Goal: Check status: Check status

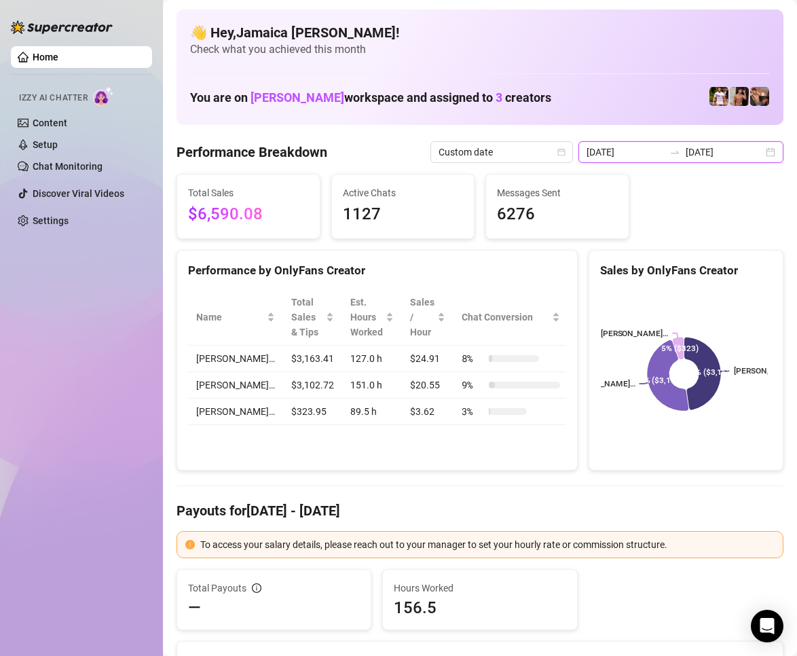
click at [649, 147] on input "[DATE]" at bounding box center [625, 152] width 77 height 15
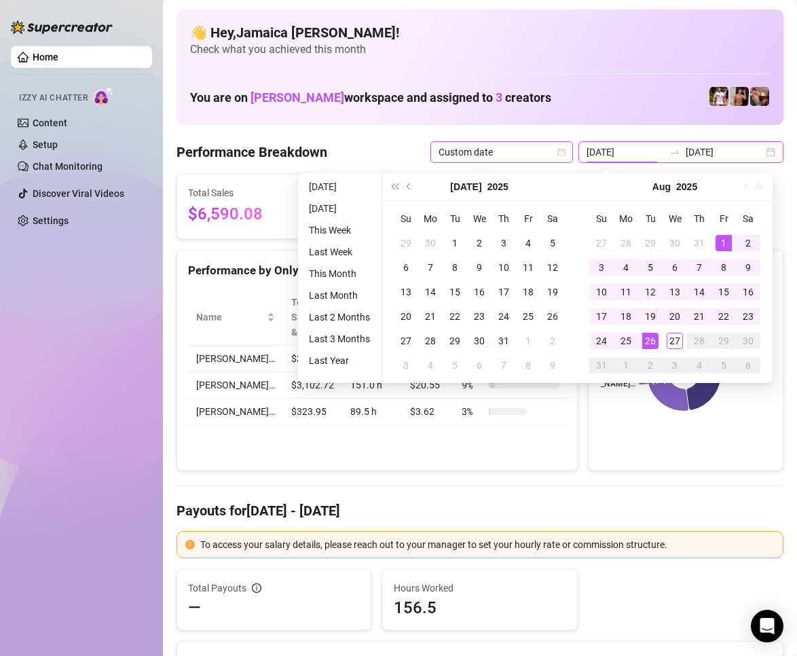
click at [532, 148] on span "Custom date" at bounding box center [502, 152] width 126 height 20
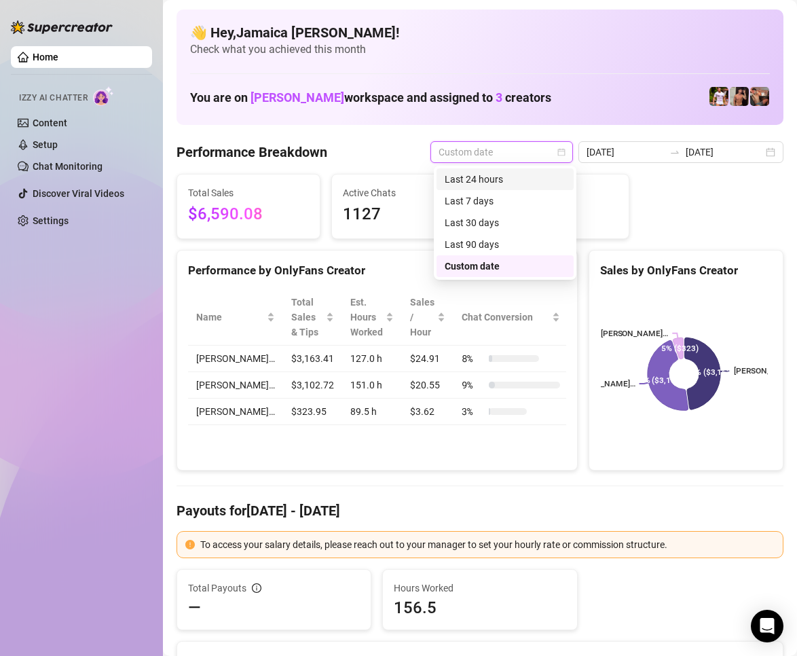
click at [521, 173] on div "Last 24 hours" at bounding box center [505, 179] width 121 height 15
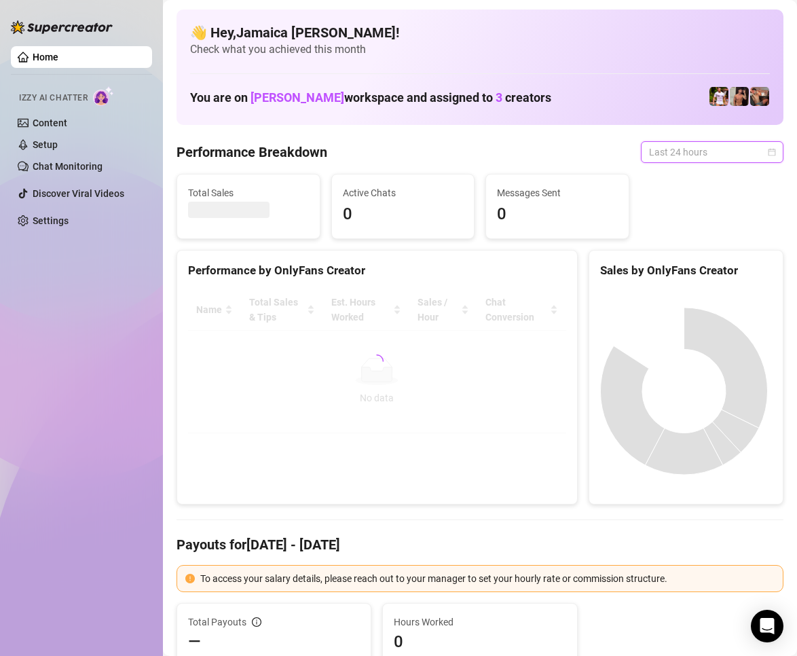
click at [708, 152] on span "Last 24 hours" at bounding box center [712, 152] width 126 height 20
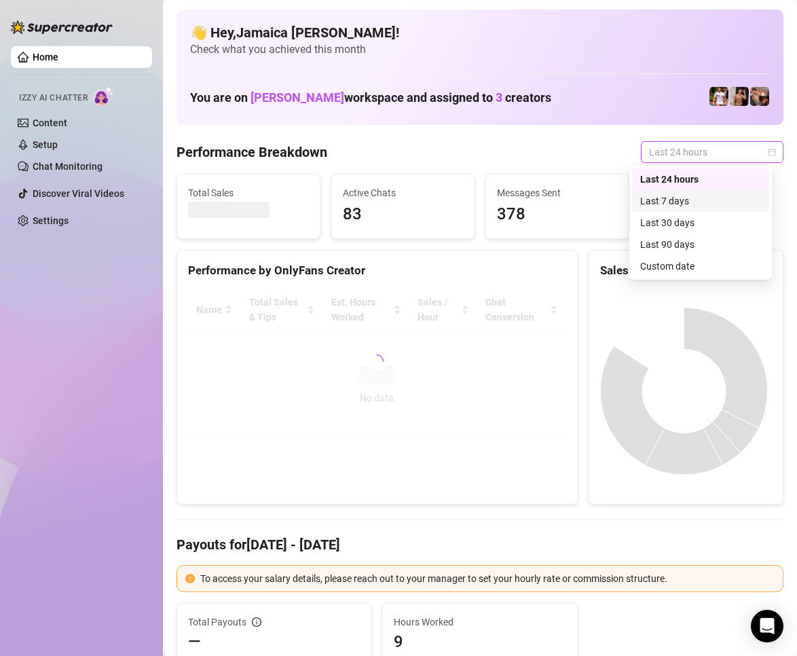
drag, startPoint x: 690, startPoint y: 179, endPoint x: 679, endPoint y: 256, distance: 77.5
click at [670, 226] on div "Last 24 hours Last 7 days Last 30 days Last 90 days Custom date" at bounding box center [700, 222] width 137 height 109
click at [679, 262] on div "Custom date" at bounding box center [701, 266] width 121 height 15
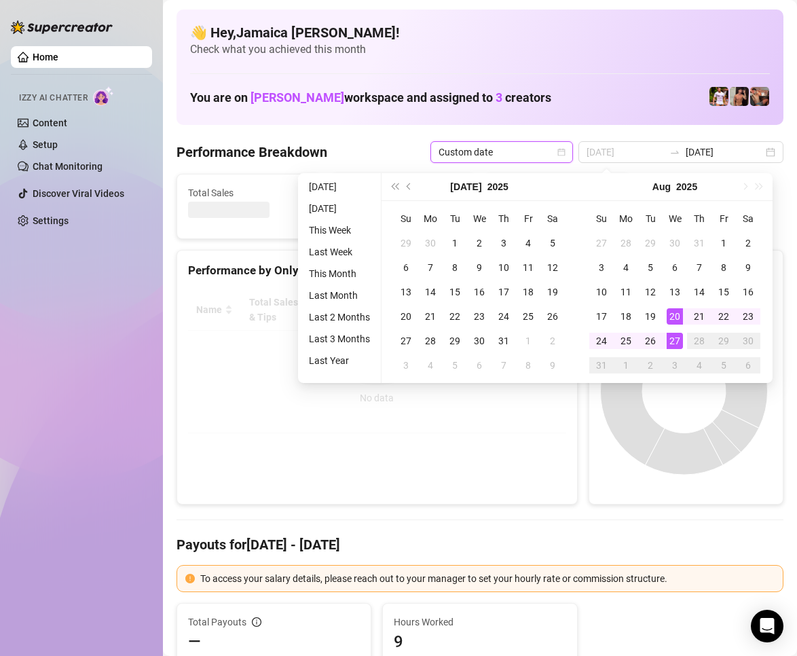
type input "[DATE]"
click at [672, 338] on div "27" at bounding box center [675, 341] width 16 height 16
type input "[DATE]"
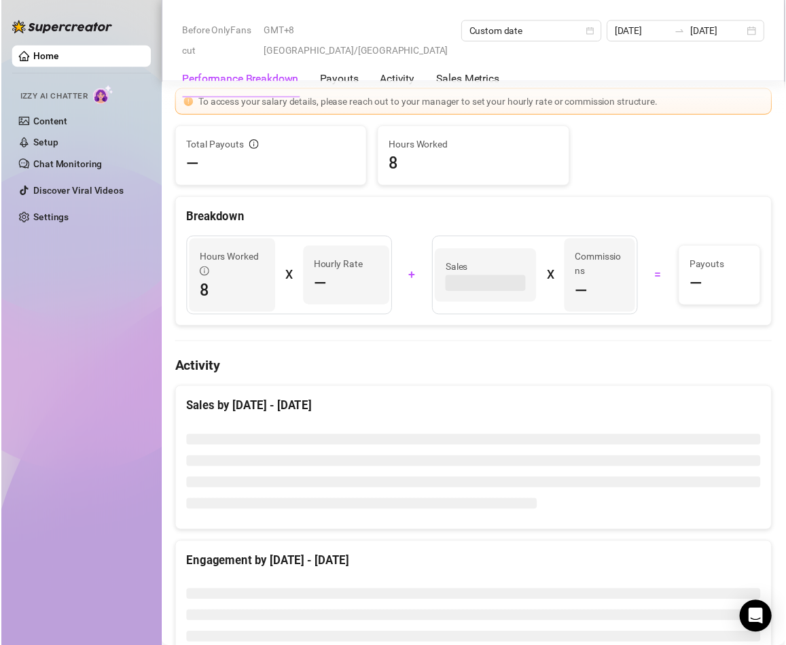
scroll to position [620, 0]
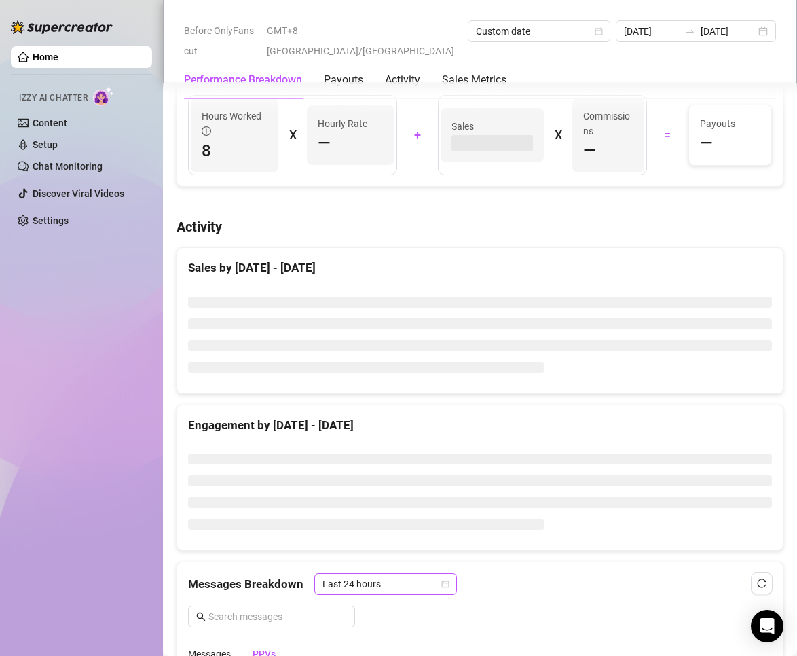
click at [370, 589] on span "Last 24 hours" at bounding box center [386, 584] width 126 height 20
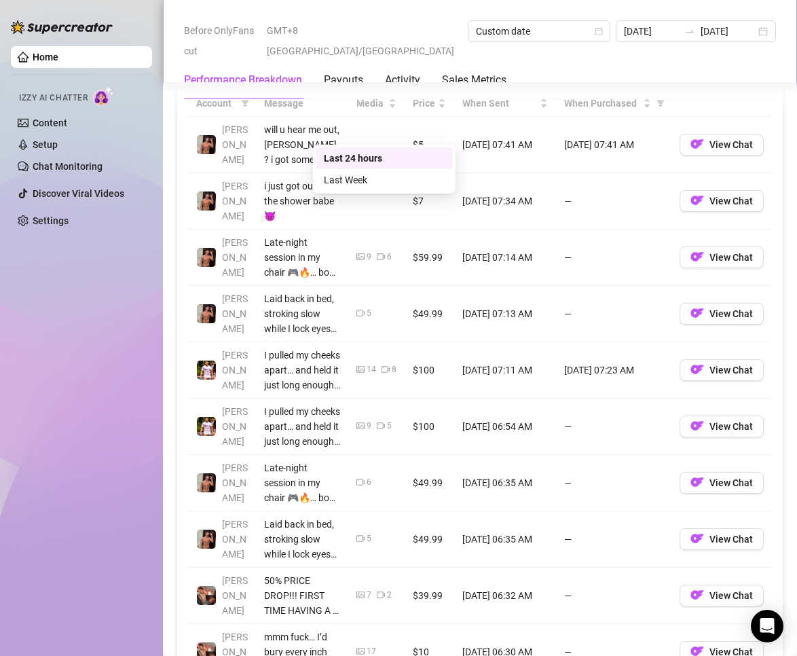
scroll to position [1130, 0]
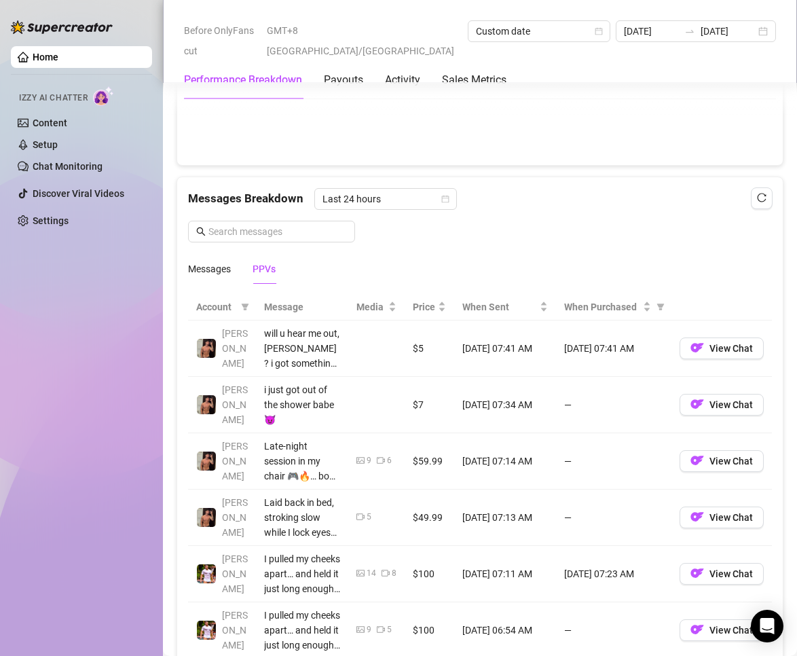
click at [268, 272] on div "PPVs" at bounding box center [264, 269] width 23 height 15
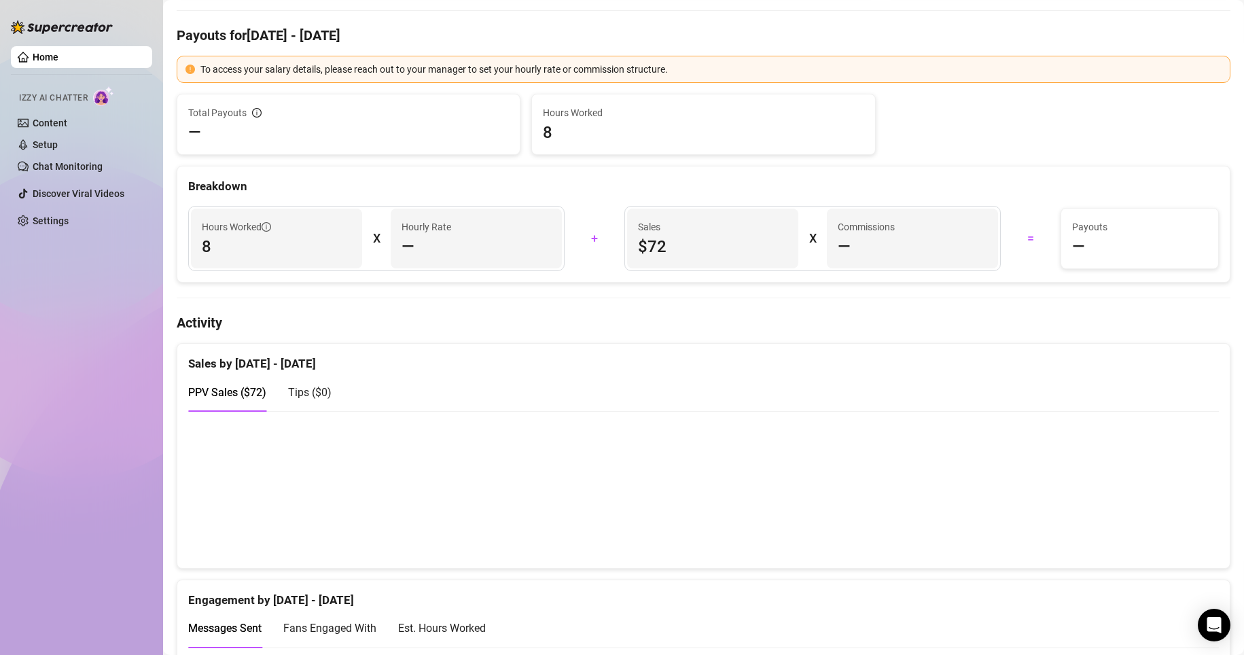
scroll to position [0, 0]
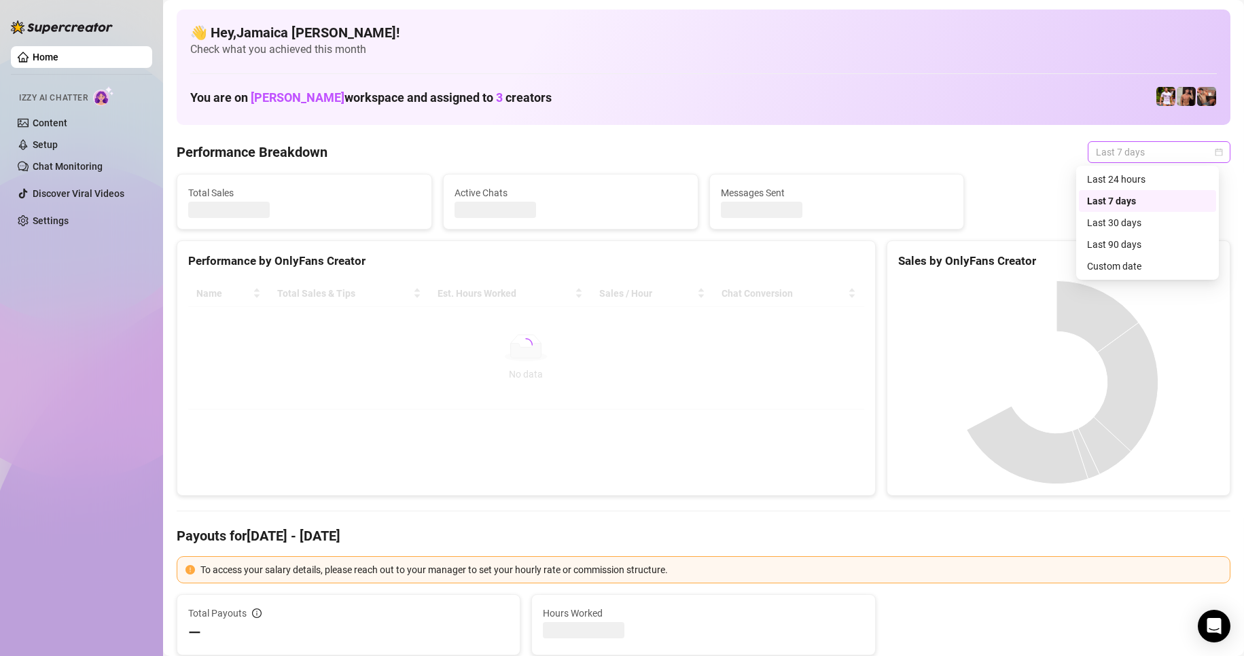
click at [1109, 151] on span "Last 7 days" at bounding box center [1159, 152] width 126 height 20
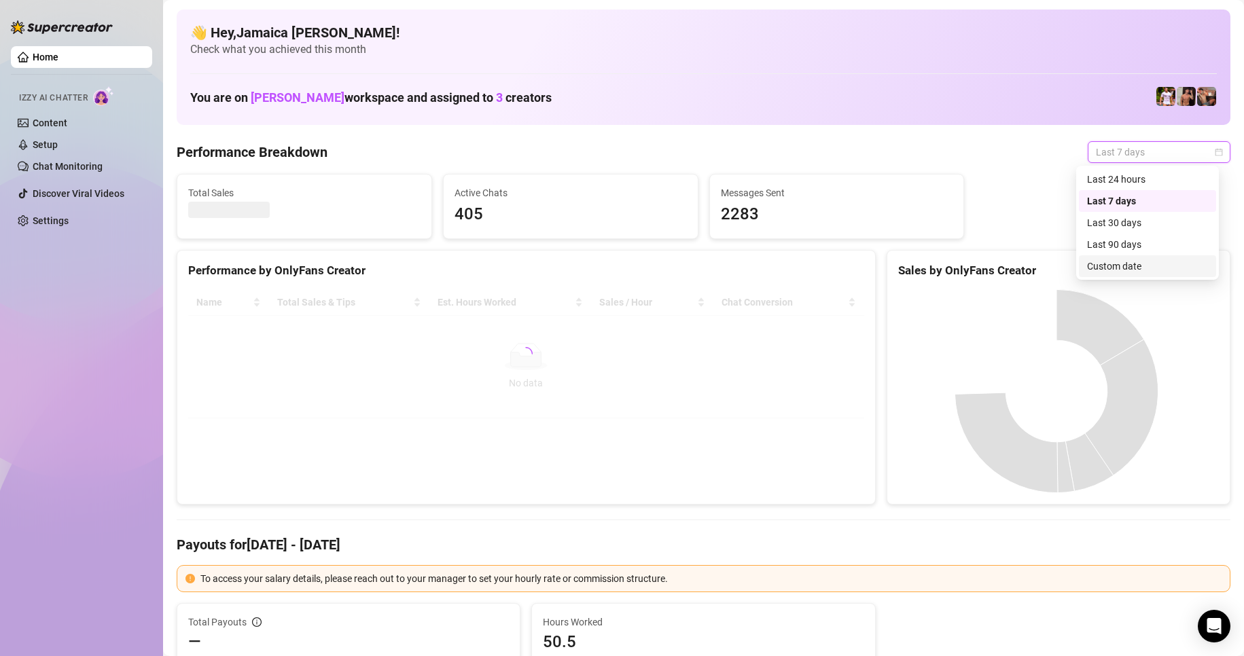
click at [1122, 261] on div "Custom date" at bounding box center [1147, 266] width 121 height 15
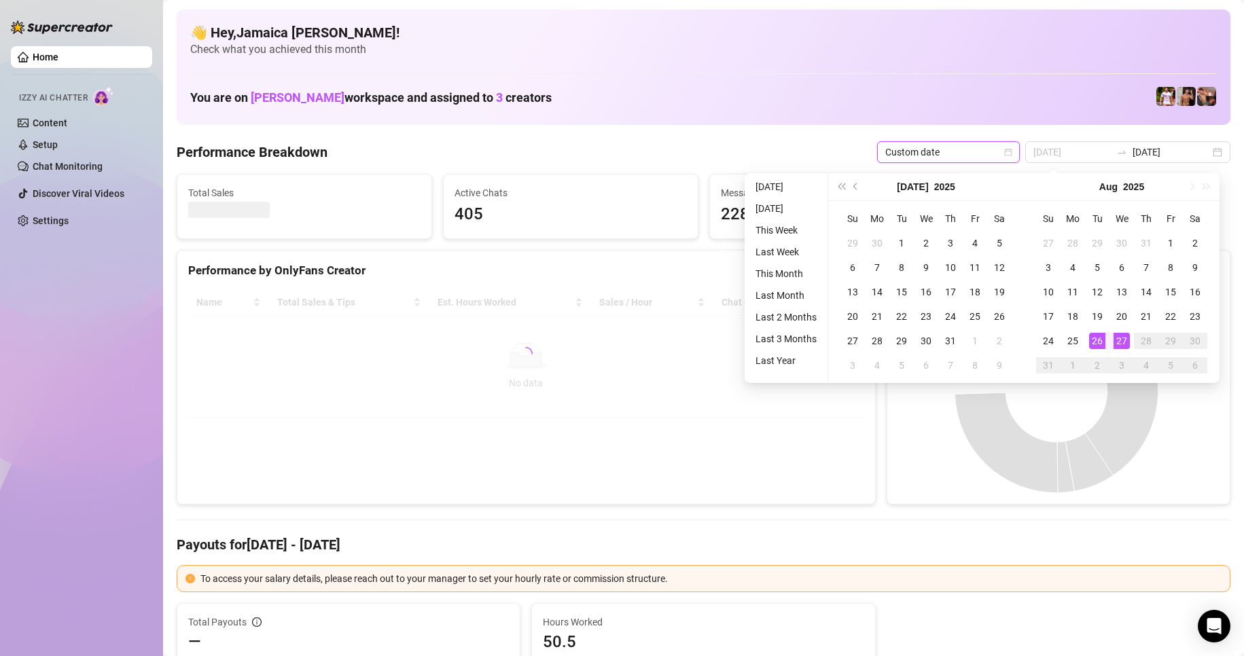
type input "[DATE]"
click at [1121, 339] on div "27" at bounding box center [1121, 341] width 16 height 16
type input "[DATE]"
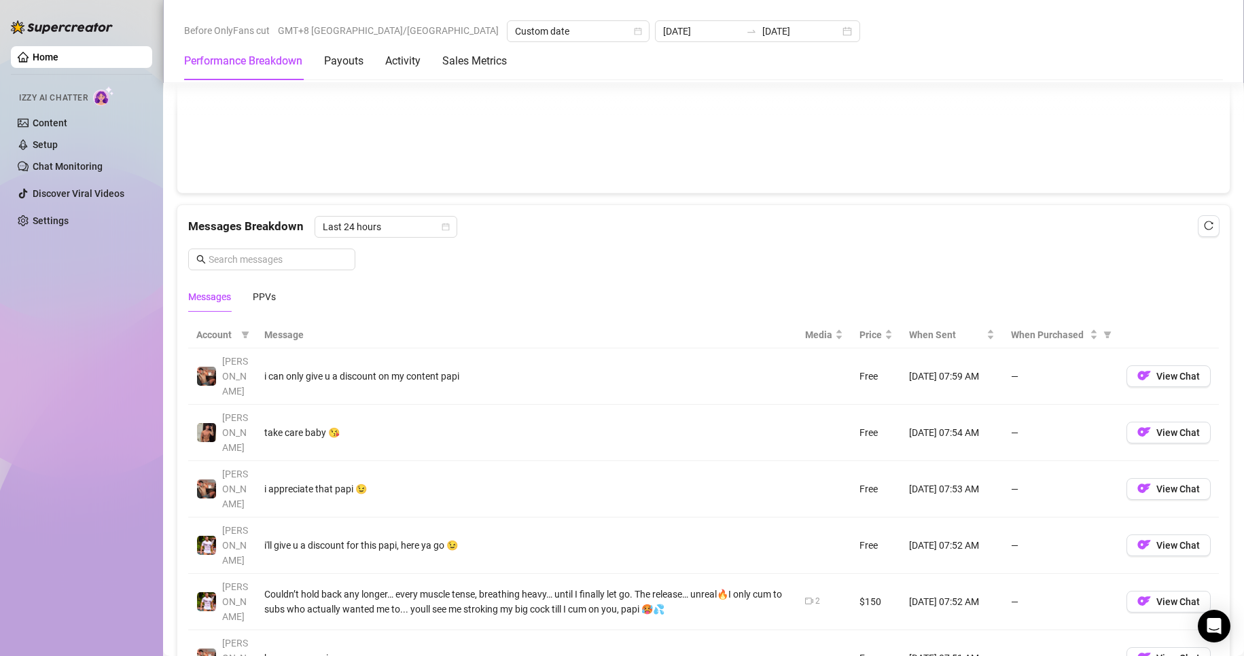
scroll to position [1223, 0]
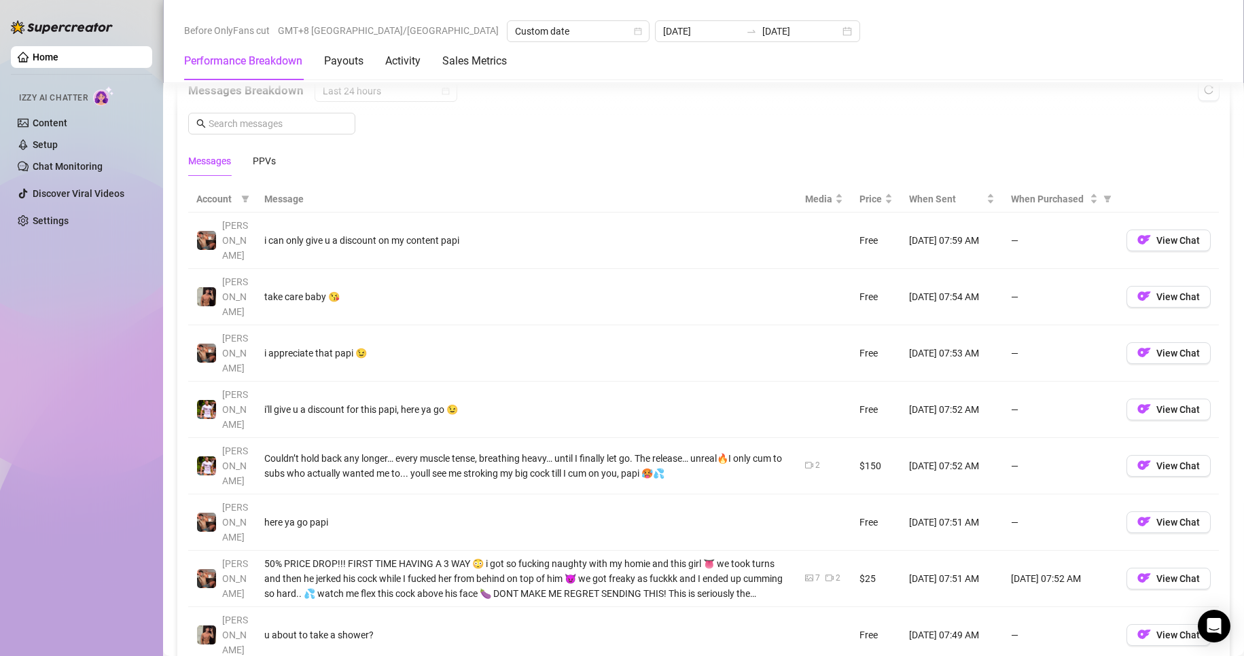
click at [276, 164] on div "Messages PPVs" at bounding box center [703, 160] width 1030 height 31
click at [259, 158] on div "PPVs" at bounding box center [264, 161] width 23 height 15
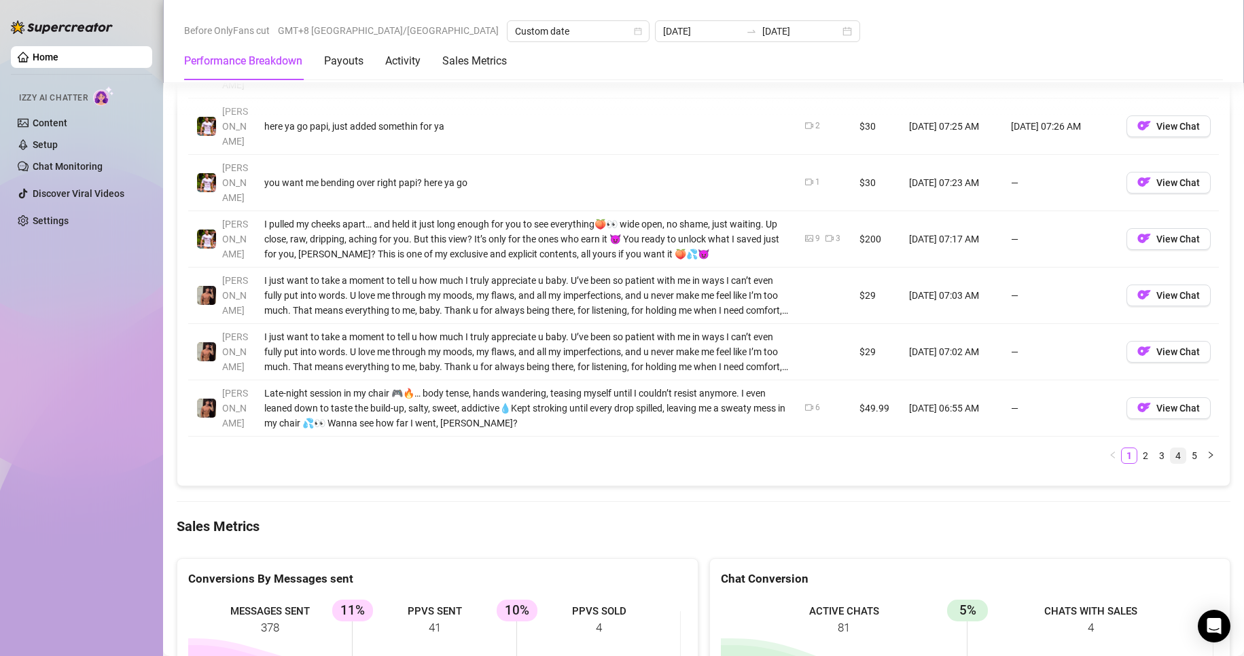
scroll to position [1494, 0]
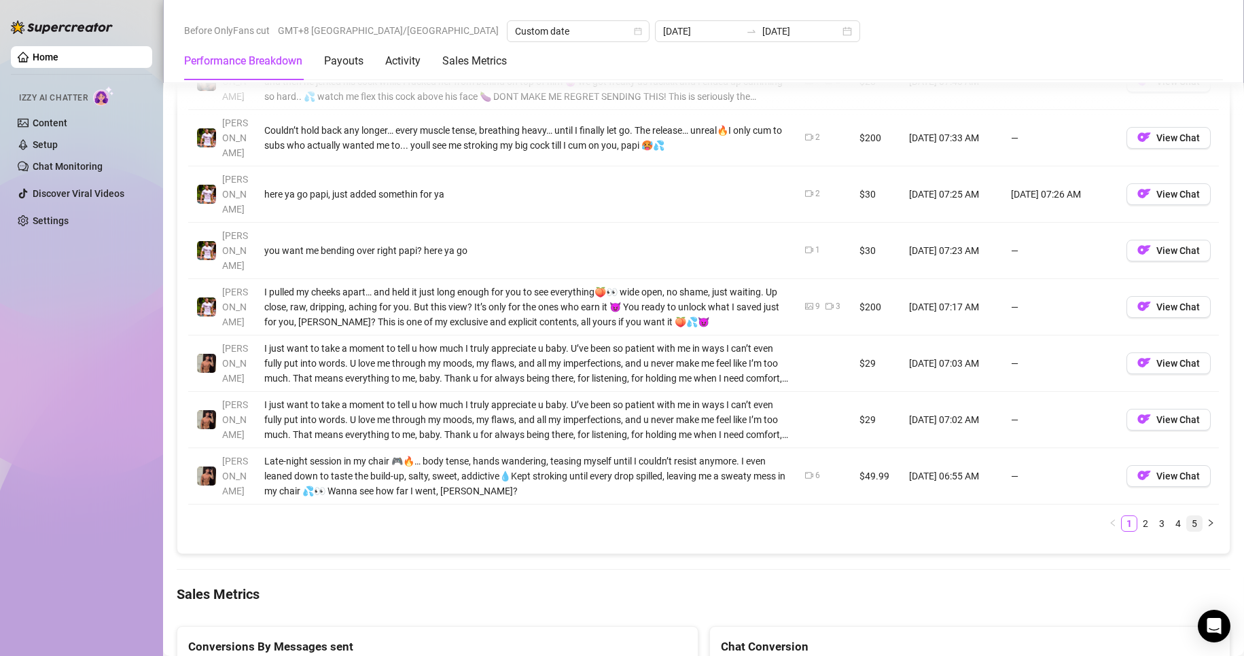
click at [1187, 516] on link "5" at bounding box center [1194, 523] width 15 height 15
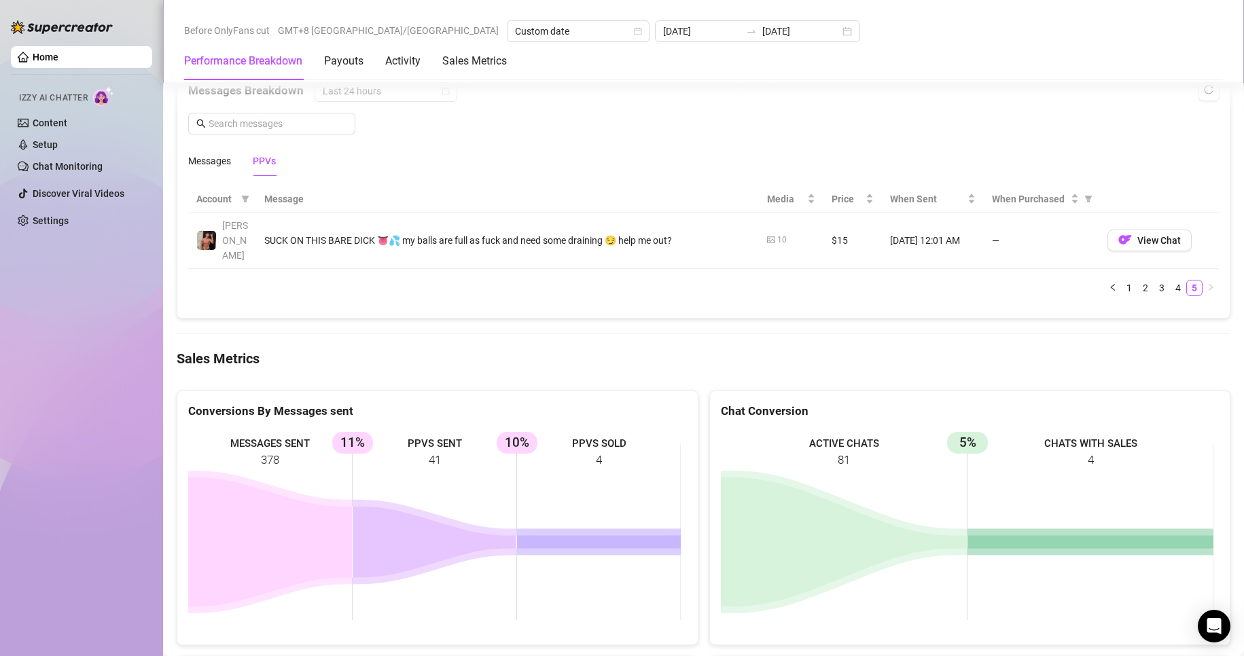
scroll to position [1019, 0]
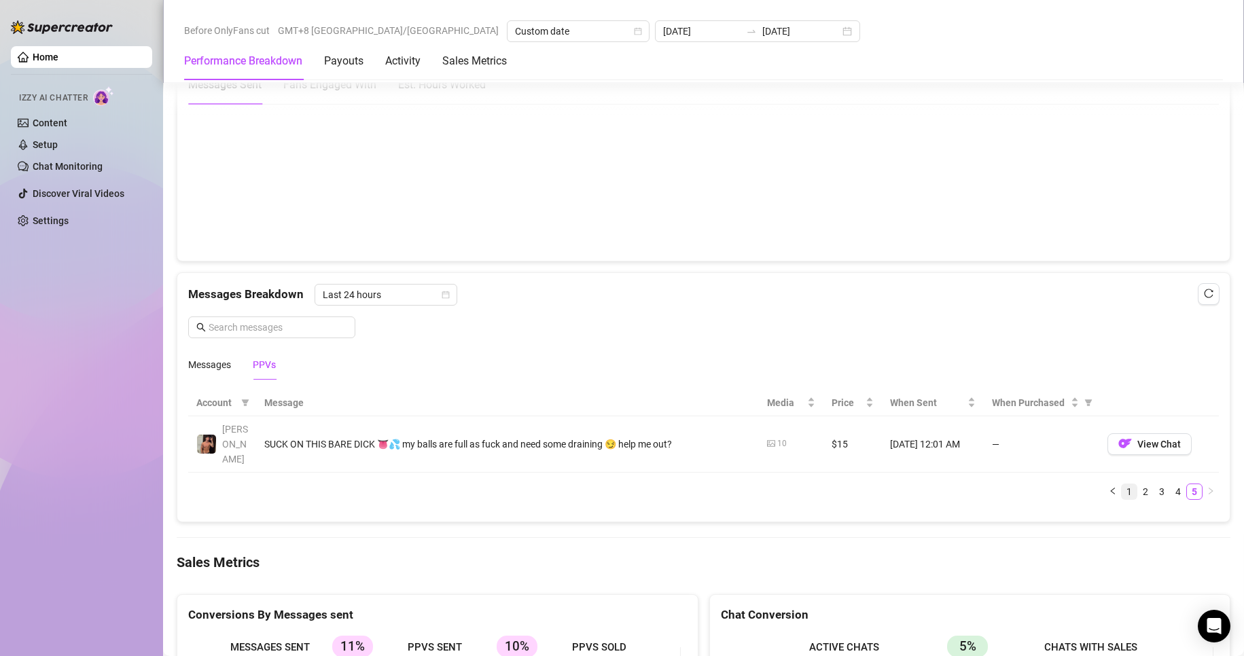
click at [1121, 484] on link "1" at bounding box center [1128, 491] width 15 height 15
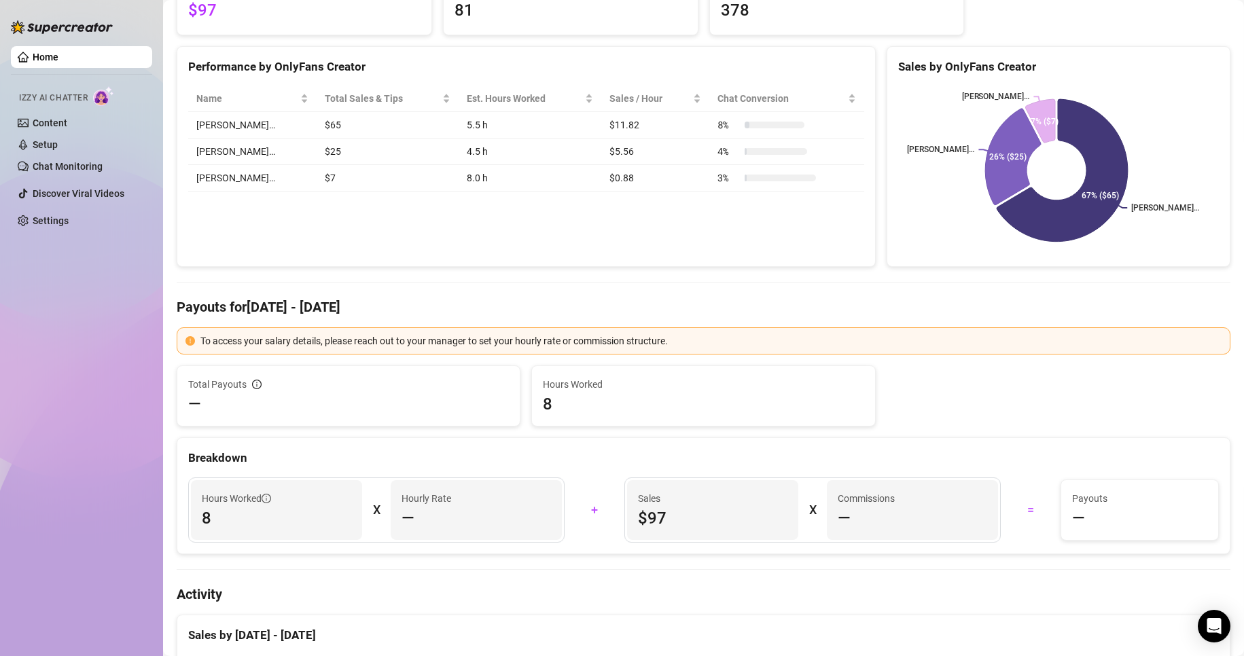
scroll to position [0, 0]
